Goal: Information Seeking & Learning: Learn about a topic

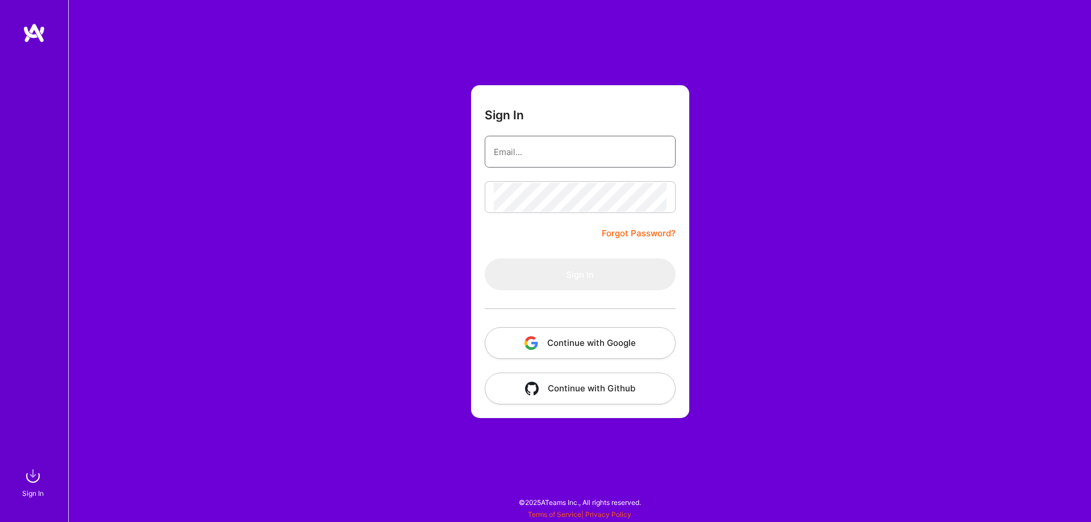
click at [546, 153] on input "email" at bounding box center [580, 152] width 173 height 29
type input "[EMAIL_ADDRESS][DOMAIN_NAME]"
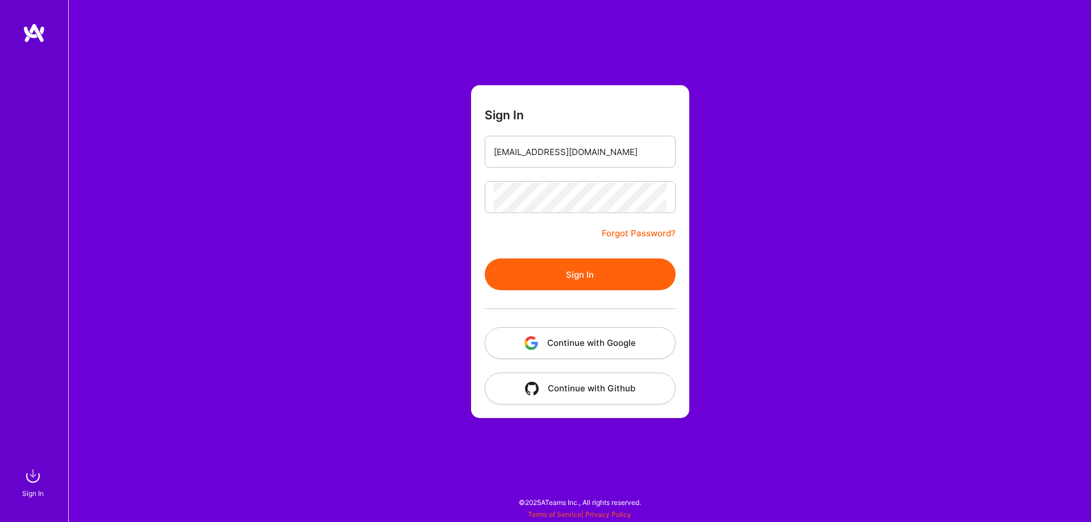
click at [597, 271] on button "Sign In" at bounding box center [580, 275] width 191 height 32
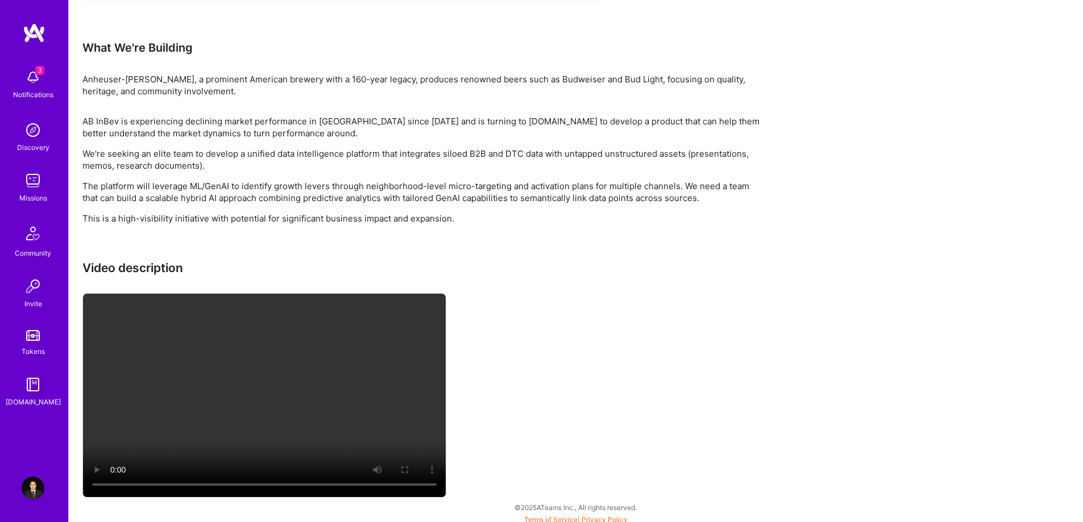
scroll to position [1138, 0]
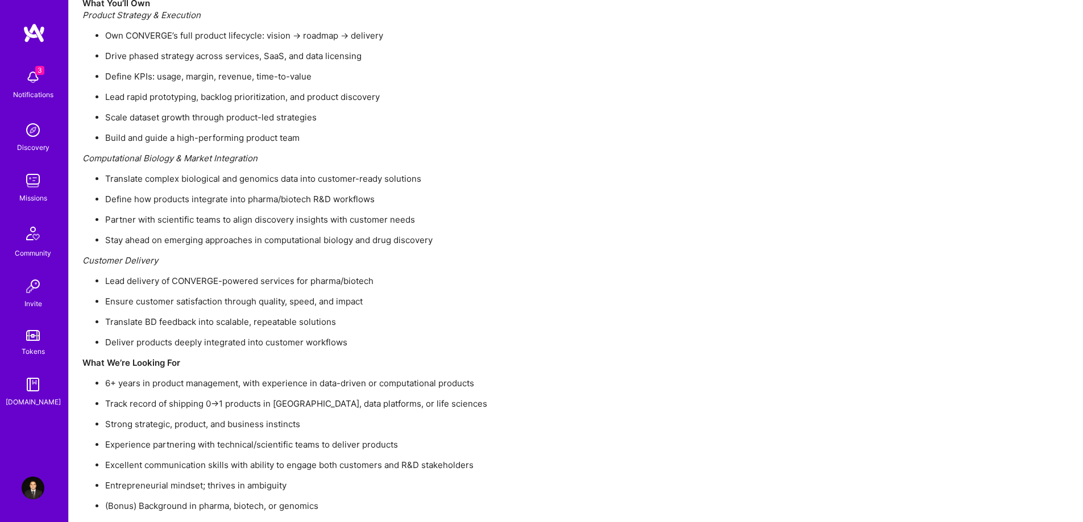
scroll to position [1275, 0]
